Goal: Use online tool/utility

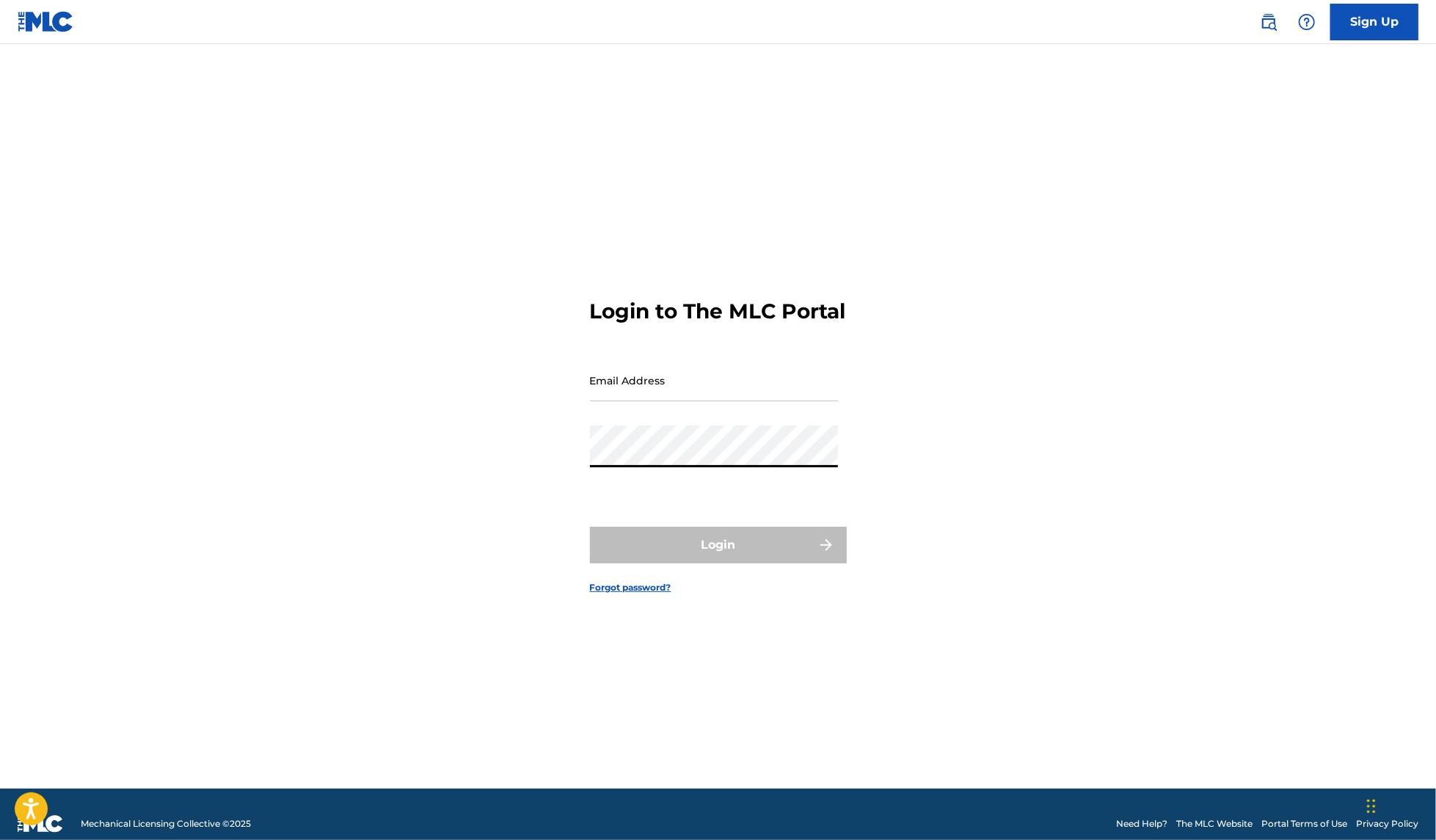
type input "[EMAIL_ADDRESS][DOMAIN_NAME]"
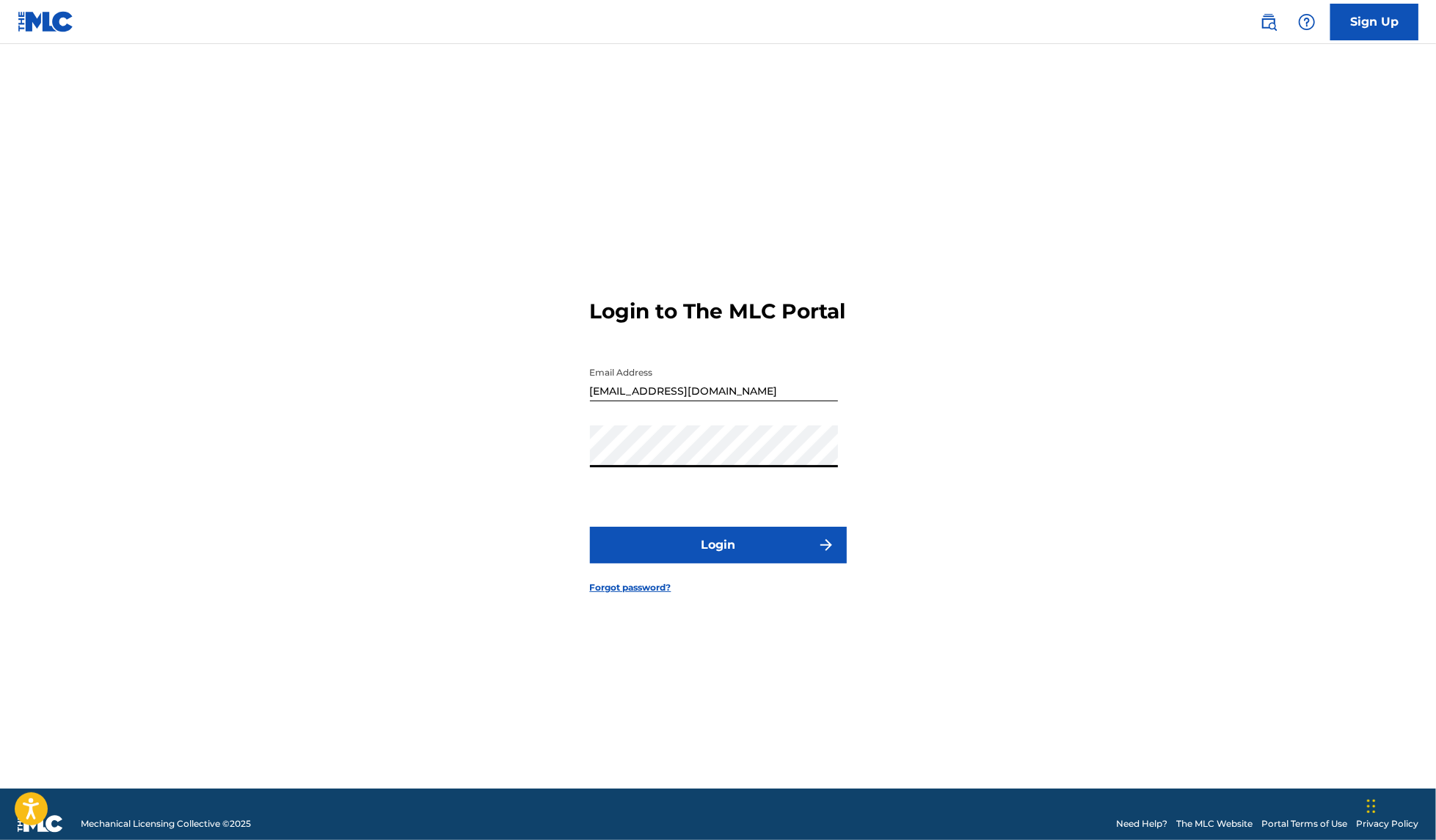
click at [703, 548] on button "Login" at bounding box center [718, 545] width 257 height 37
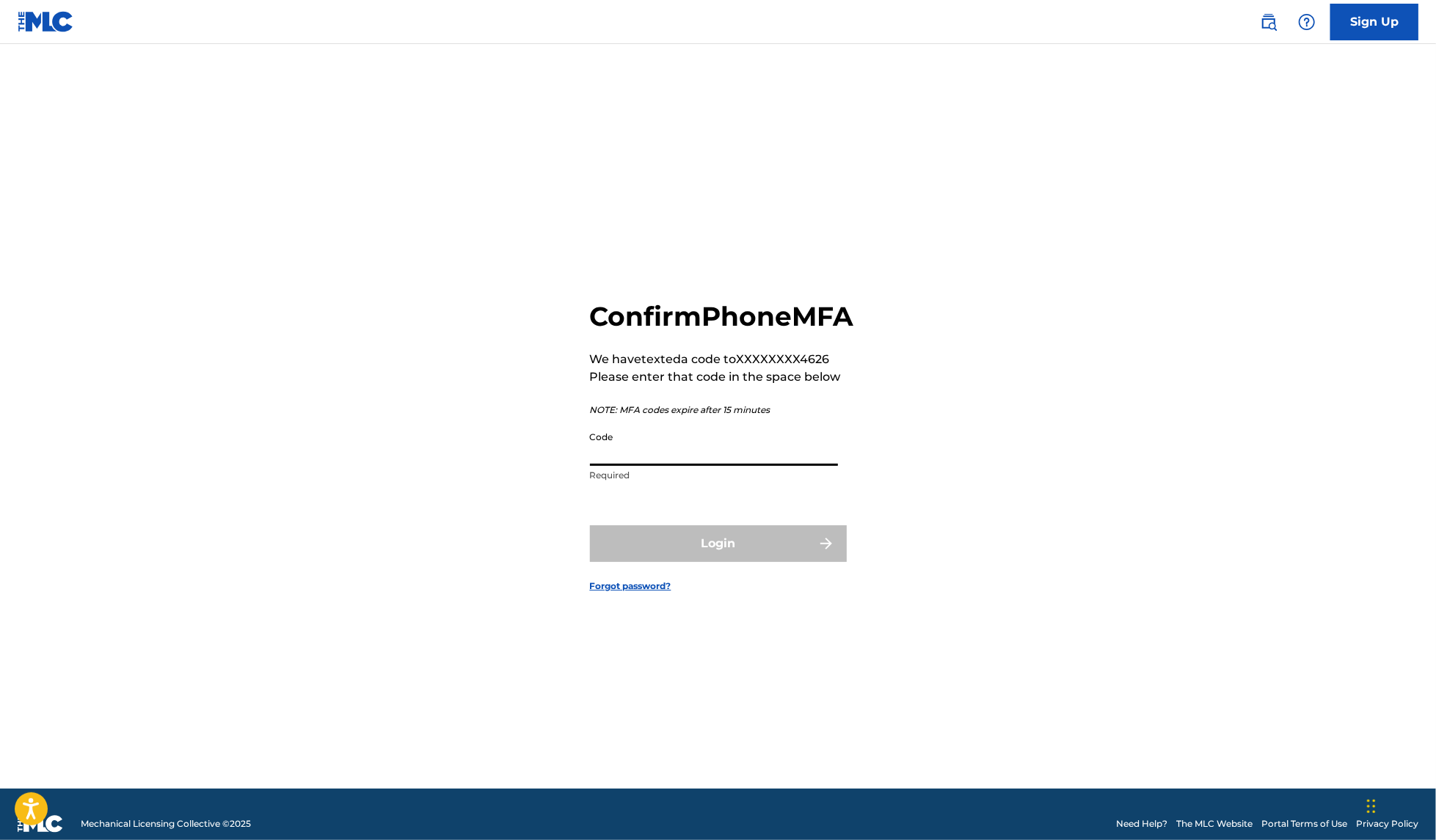
click at [663, 466] on input "Code" at bounding box center [714, 445] width 248 height 42
type input "971311"
click at [590, 525] on button "Login" at bounding box center [718, 544] width 257 height 37
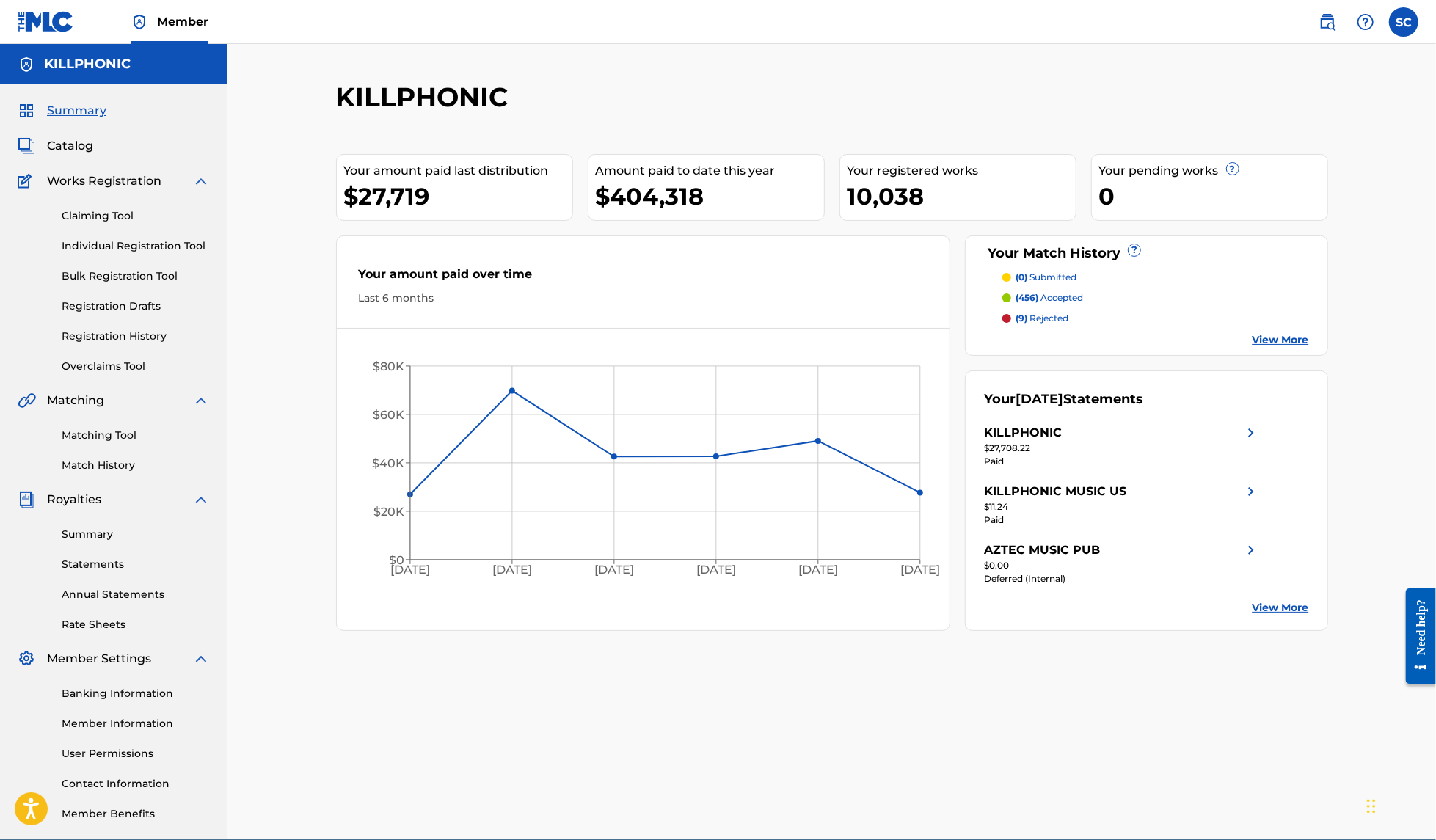
click at [122, 441] on link "Matching Tool" at bounding box center [135, 435] width 148 height 15
